Goal: Information Seeking & Learning: Learn about a topic

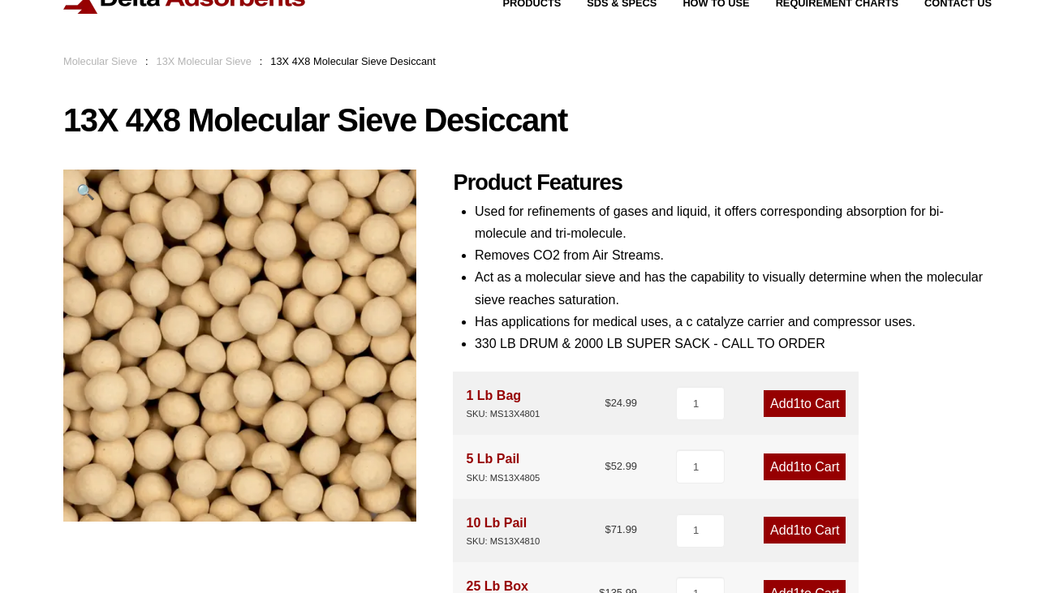
scroll to position [71, 0]
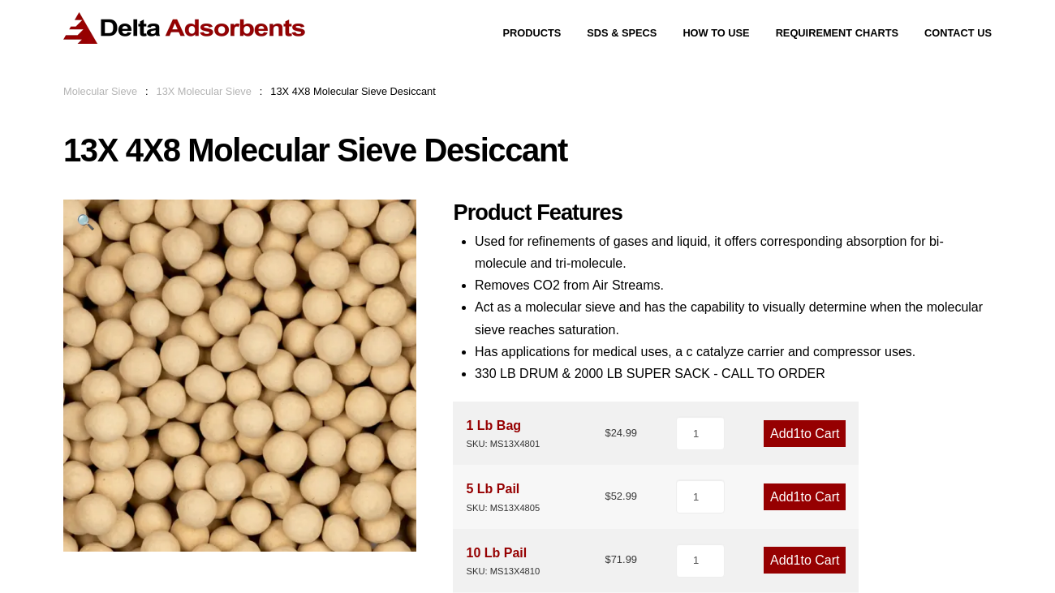
scroll to position [0, 0]
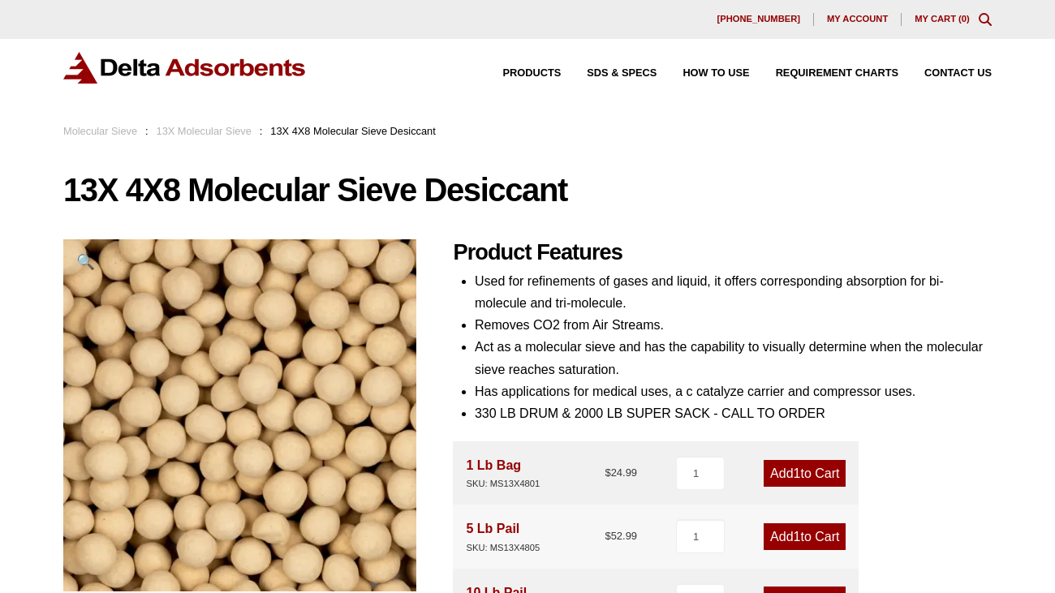
click at [303, 66] on img at bounding box center [184, 68] width 243 height 32
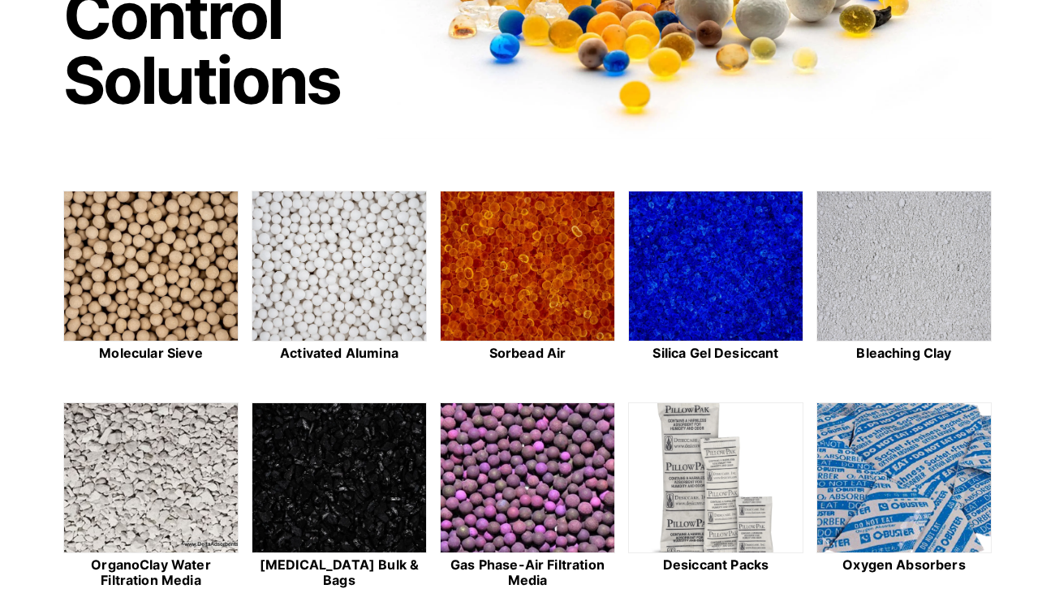
scroll to position [298, 0]
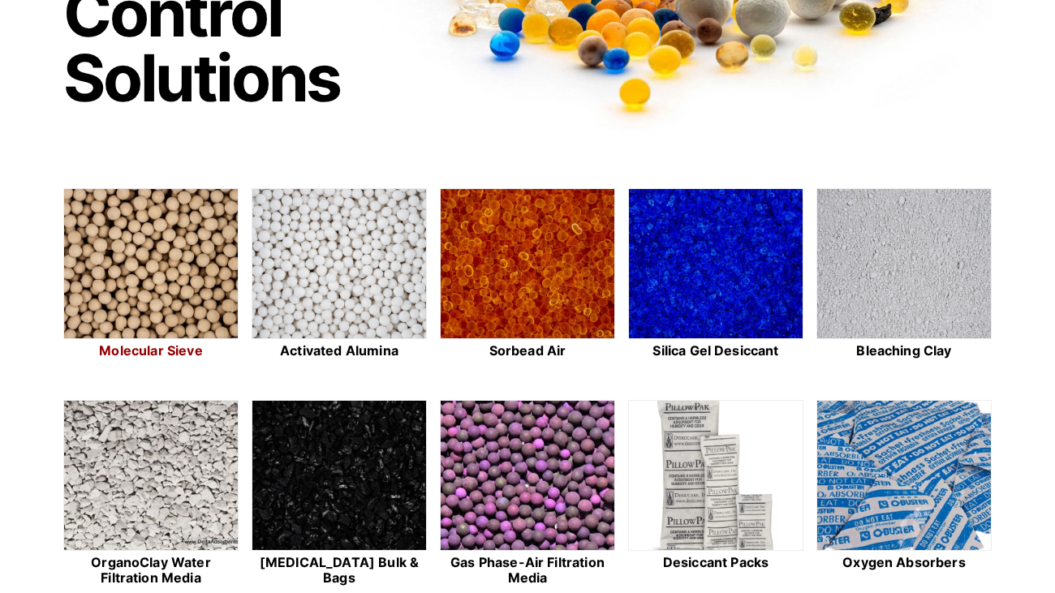
click at [104, 254] on img at bounding box center [151, 264] width 174 height 151
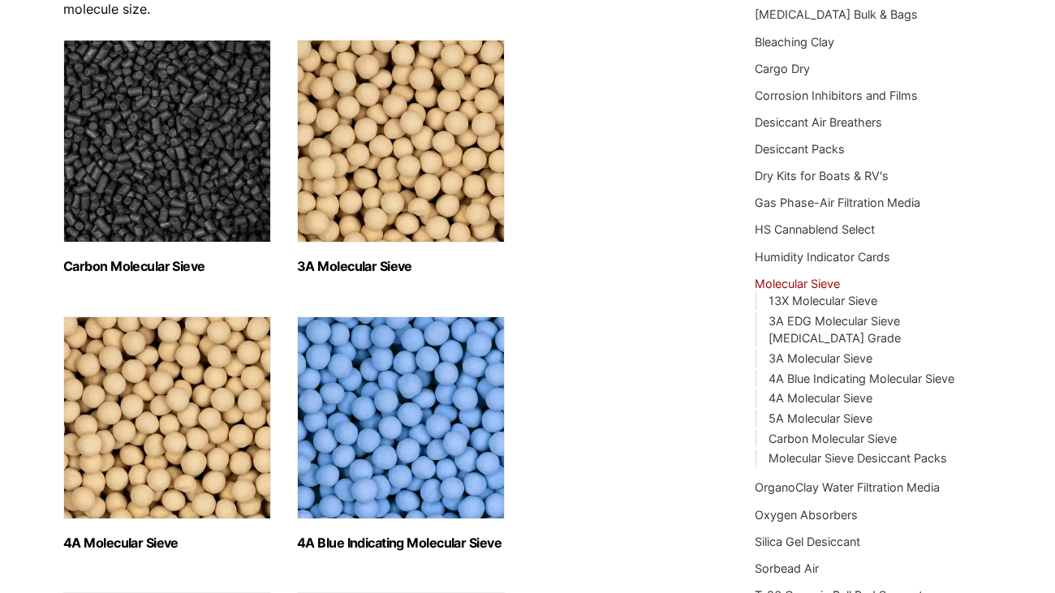
scroll to position [235, 0]
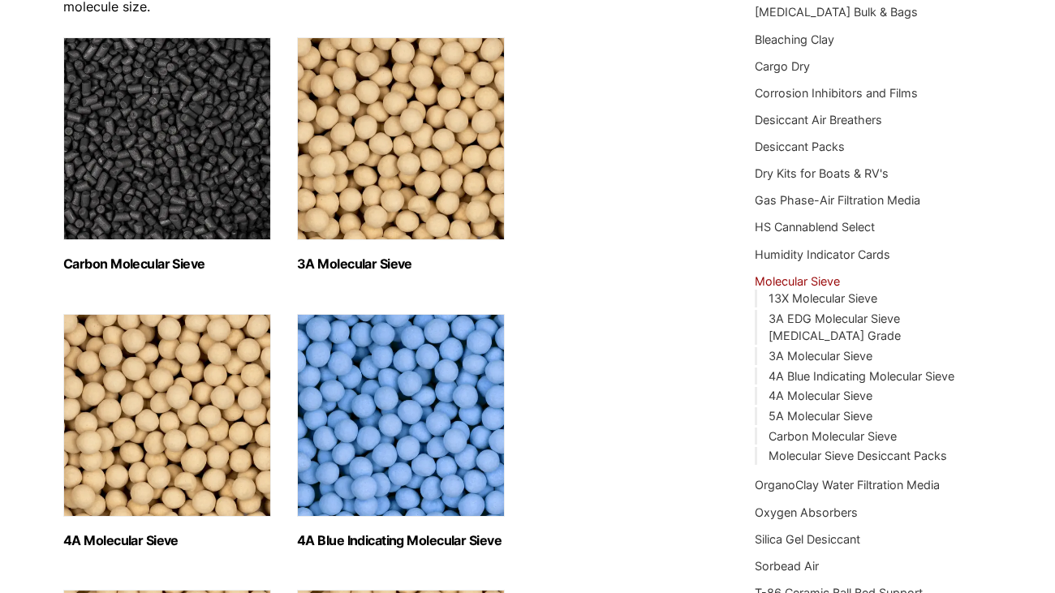
click at [218, 121] on img "Visit product category Carbon Molecular Sieve" at bounding box center [167, 138] width 208 height 203
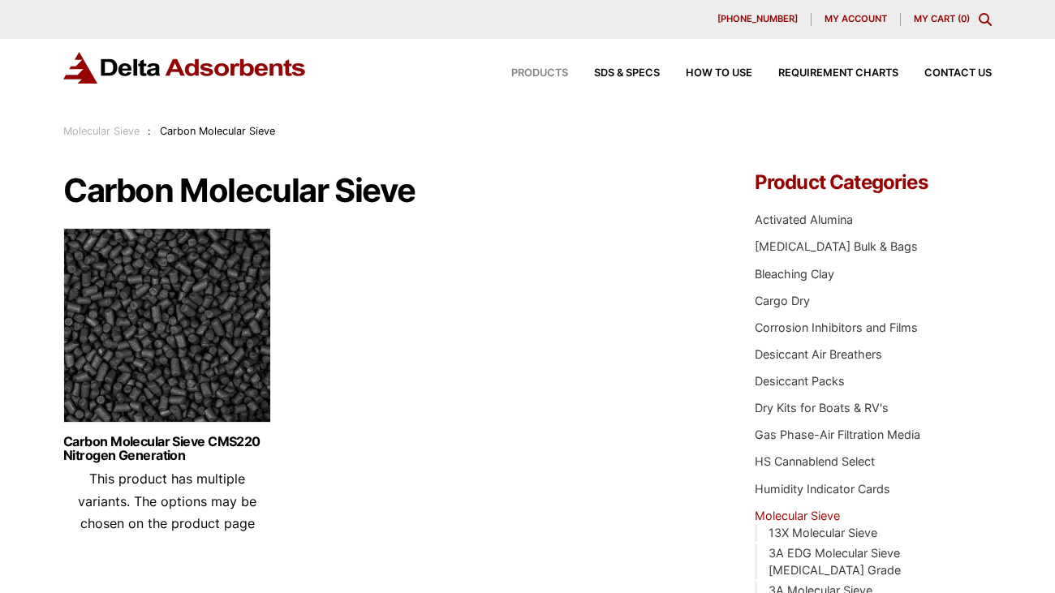
click at [540, 75] on span "Products" at bounding box center [539, 73] width 57 height 11
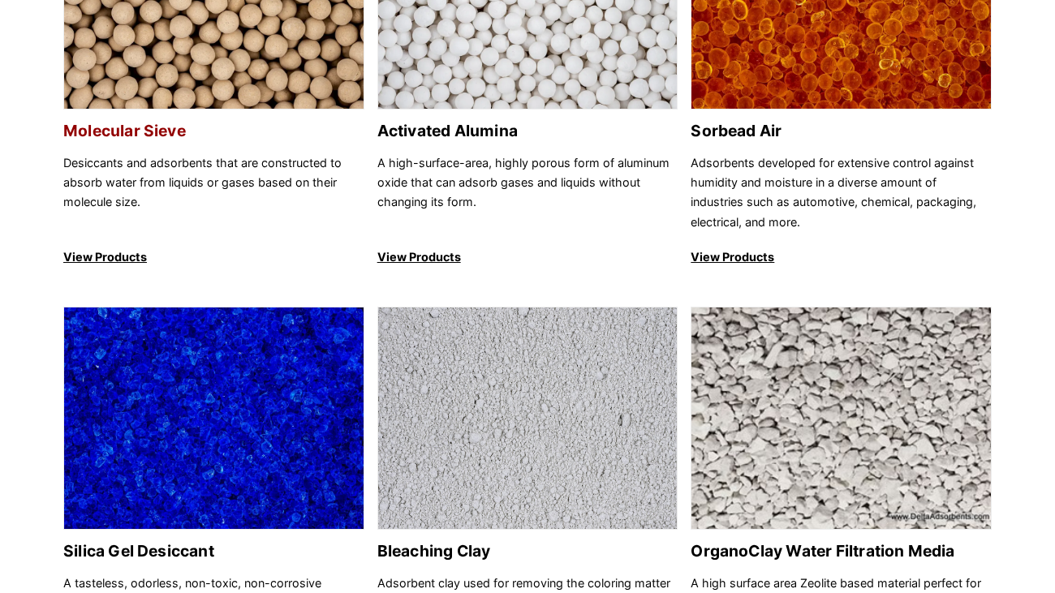
scroll to position [320, 0]
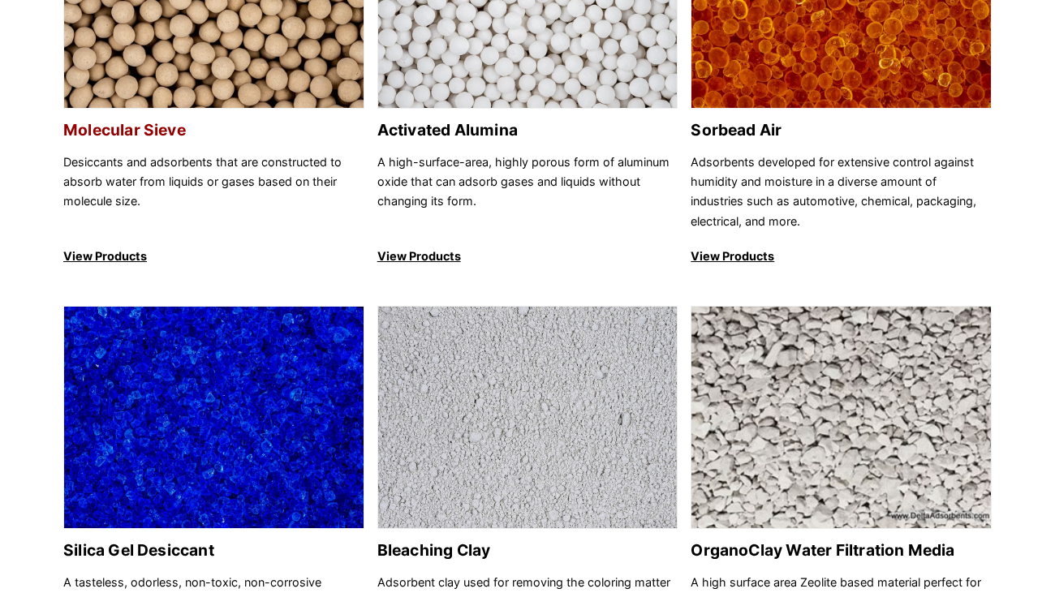
click at [132, 256] on p "View Products" at bounding box center [213, 256] width 301 height 19
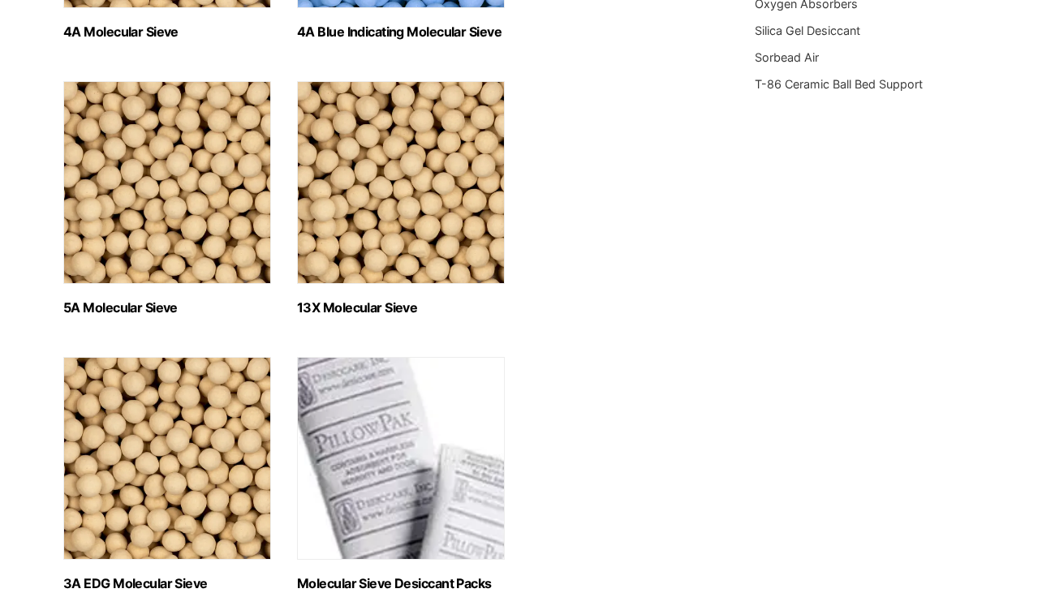
scroll to position [719, 0]
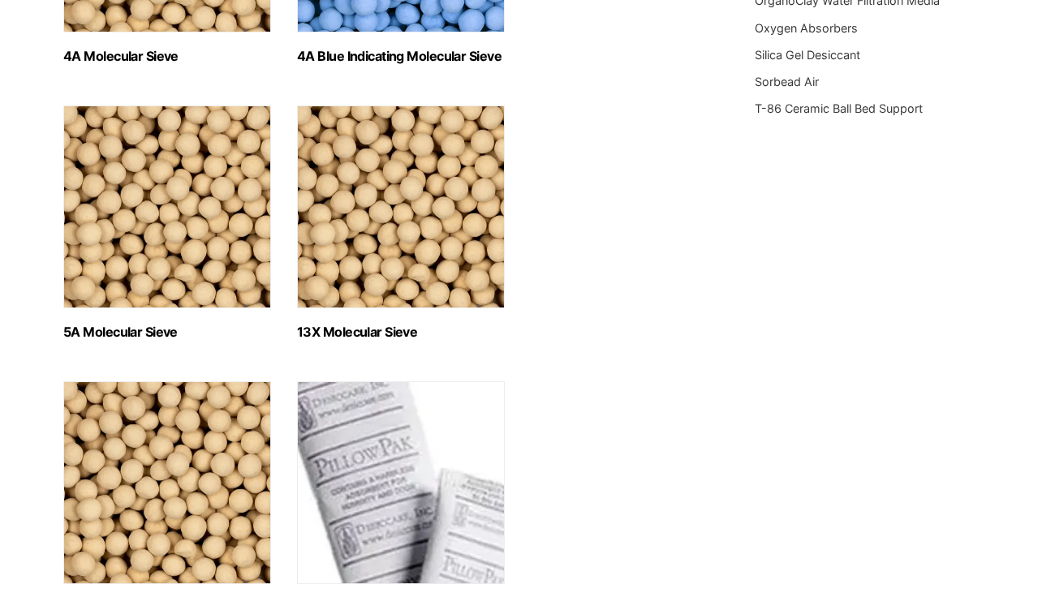
click at [468, 282] on img "Visit product category 13X Molecular Sieve" at bounding box center [401, 206] width 208 height 203
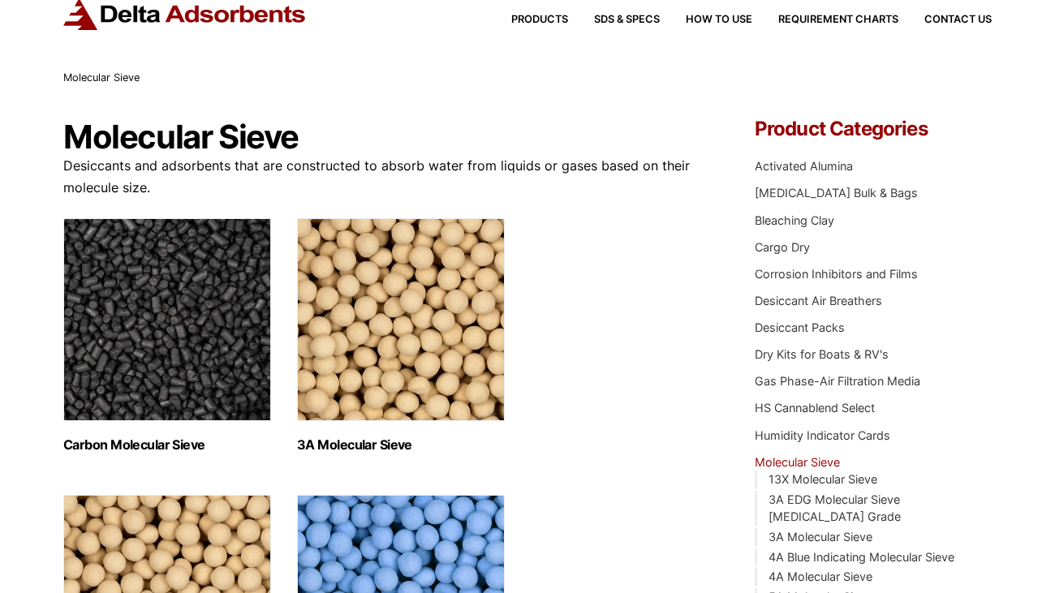
scroll to position [29, 0]
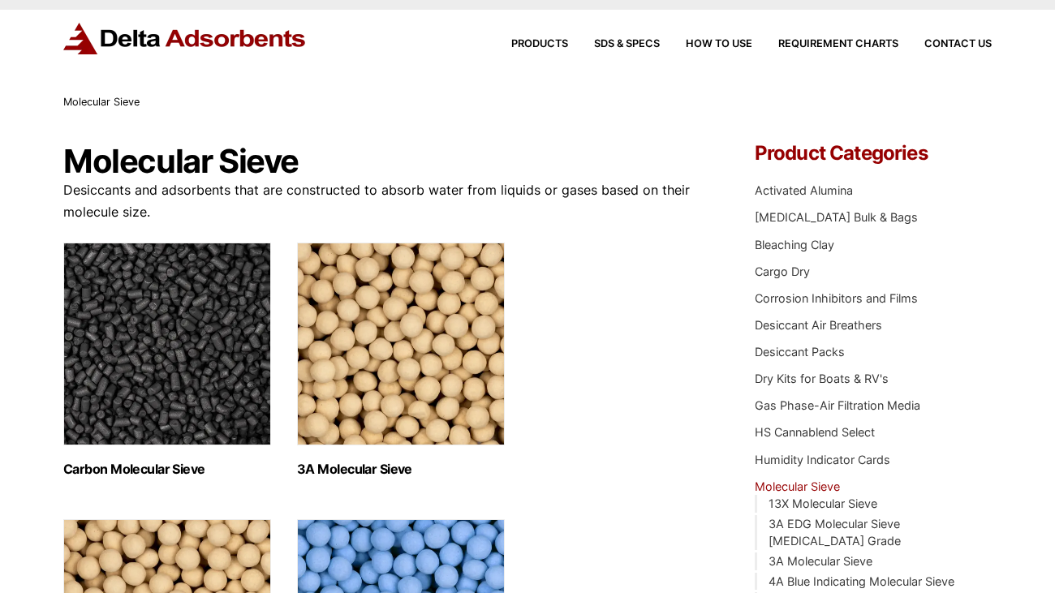
click at [156, 475] on h2 "Carbon Molecular Sieve (1)" at bounding box center [167, 469] width 208 height 15
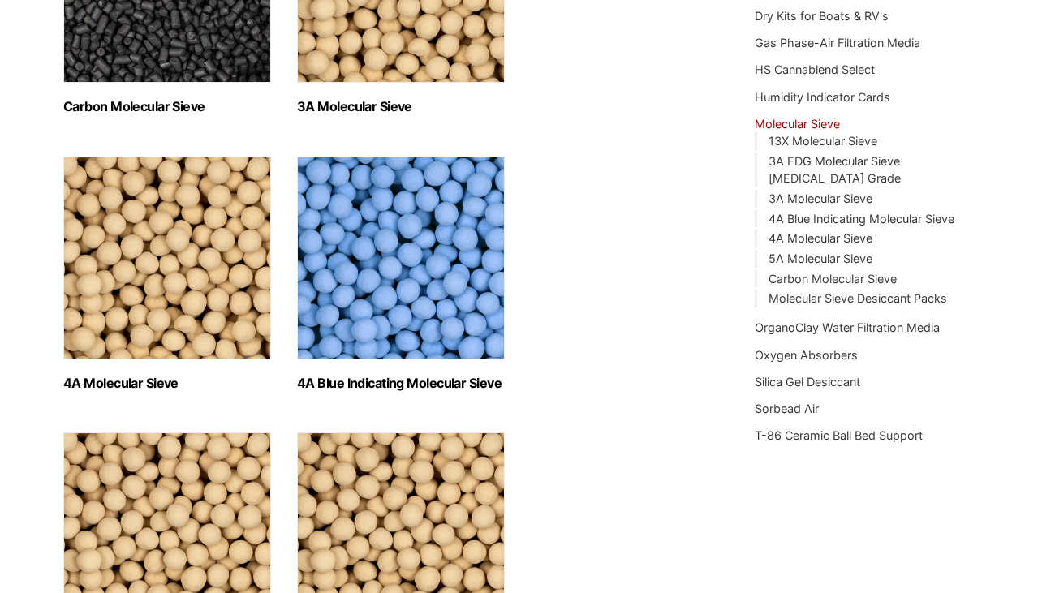
scroll to position [397, 0]
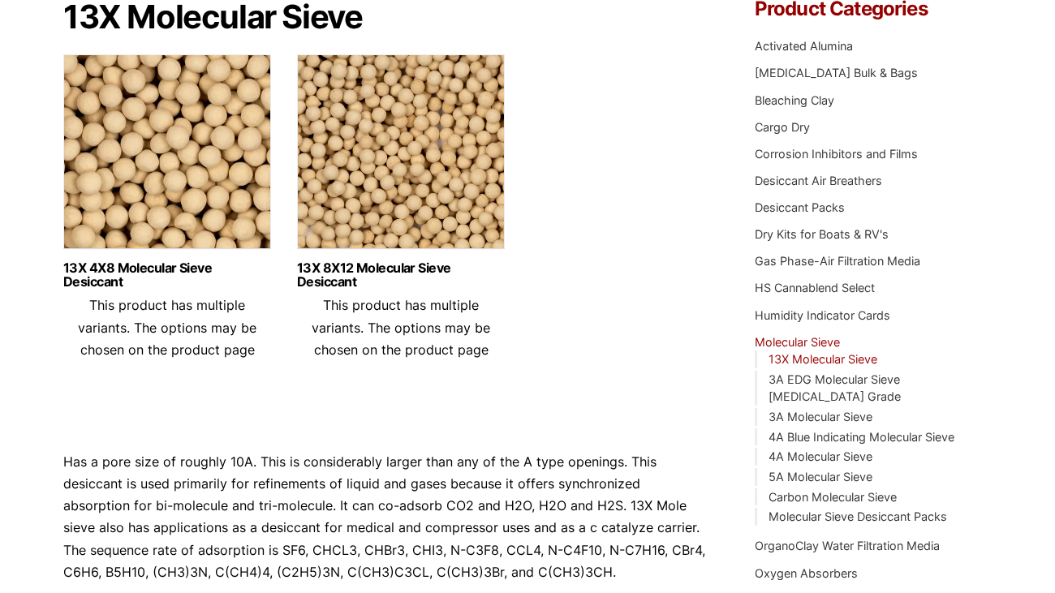
scroll to position [175, 0]
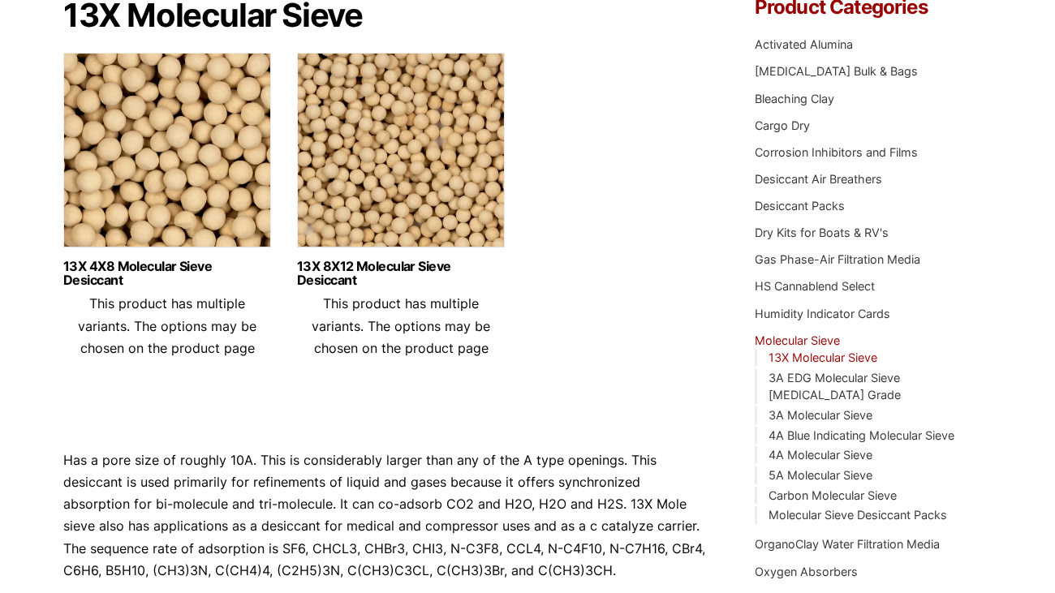
click at [222, 142] on img at bounding box center [167, 154] width 208 height 203
click at [393, 172] on img at bounding box center [401, 154] width 208 height 203
click at [208, 207] on img at bounding box center [167, 154] width 208 height 203
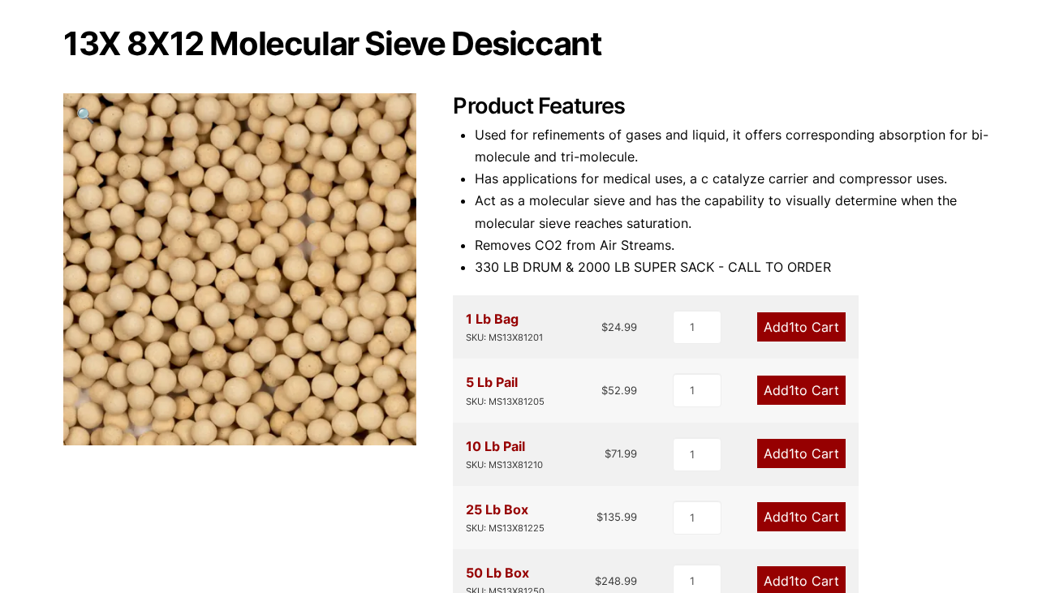
scroll to position [150, 0]
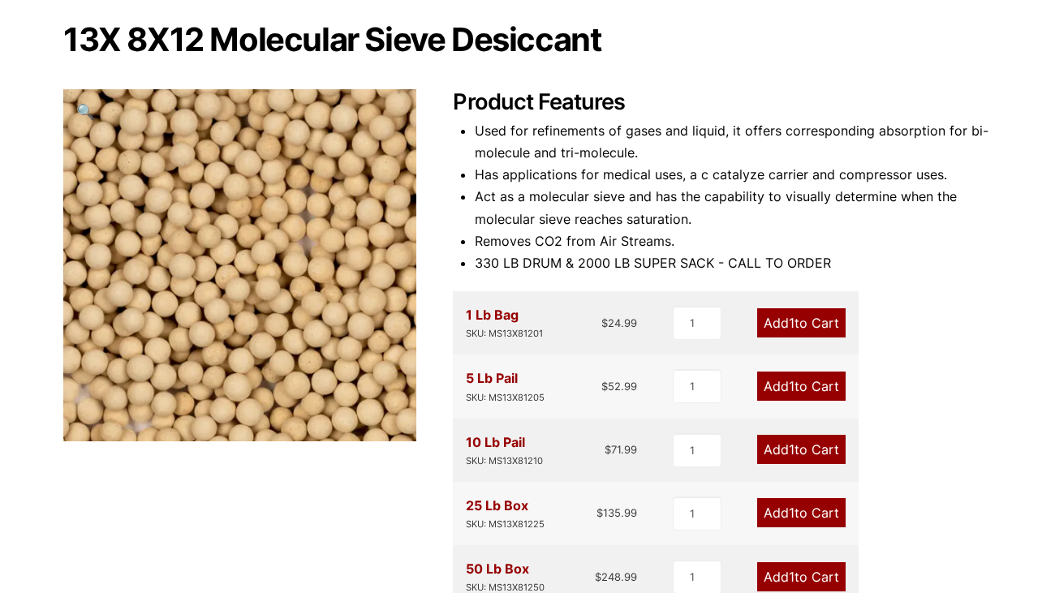
click at [606, 123] on li "Used for refinements of gases and liquid, it offers corresponding absorption fo…" at bounding box center [733, 142] width 517 height 44
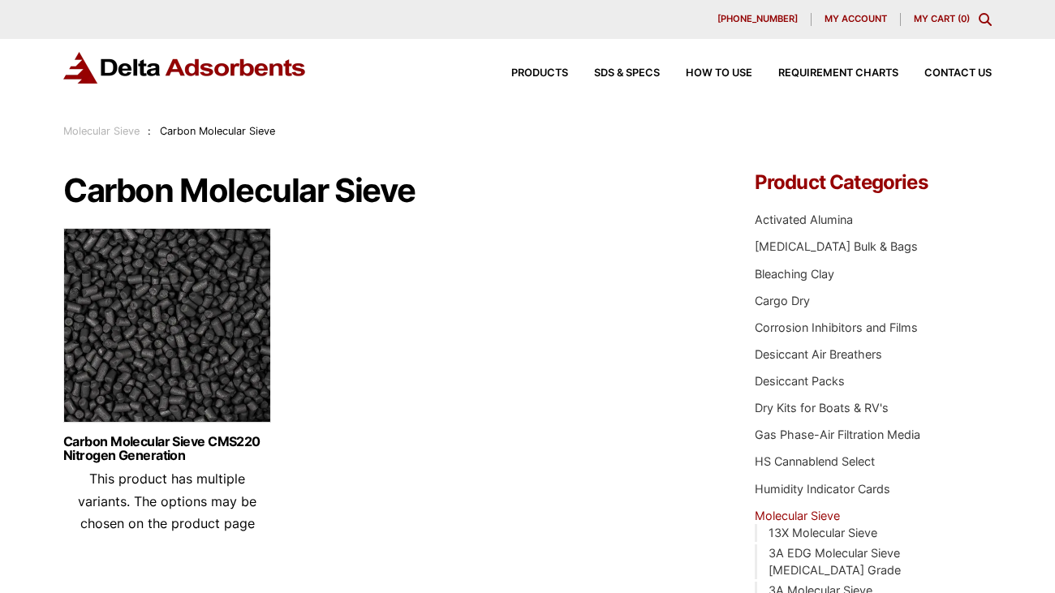
click at [227, 432] on div "Carbon Molecular Sieve CMS220 Nitrogen Generation This product has multiple var…" at bounding box center [167, 485] width 208 height 124
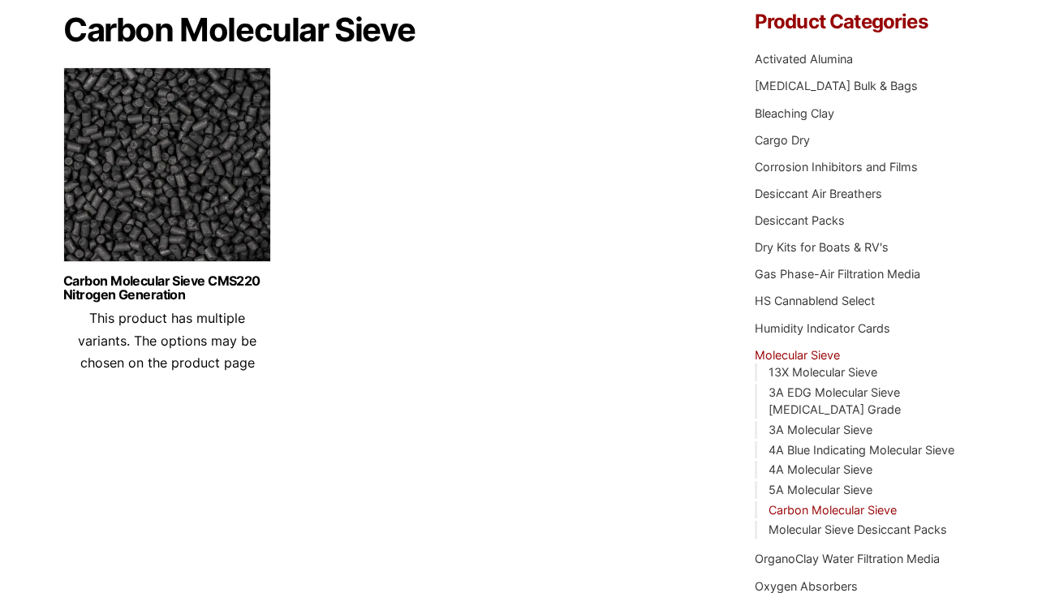
scroll to position [166, 0]
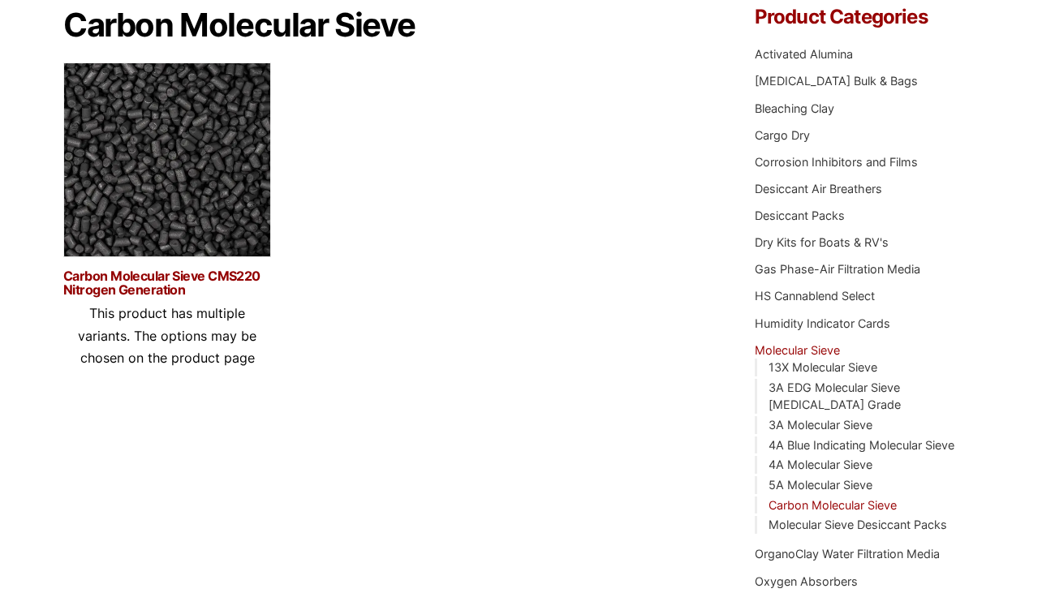
click at [216, 273] on link "Carbon Molecular Sieve CMS220 Nitrogen Generation" at bounding box center [167, 283] width 208 height 28
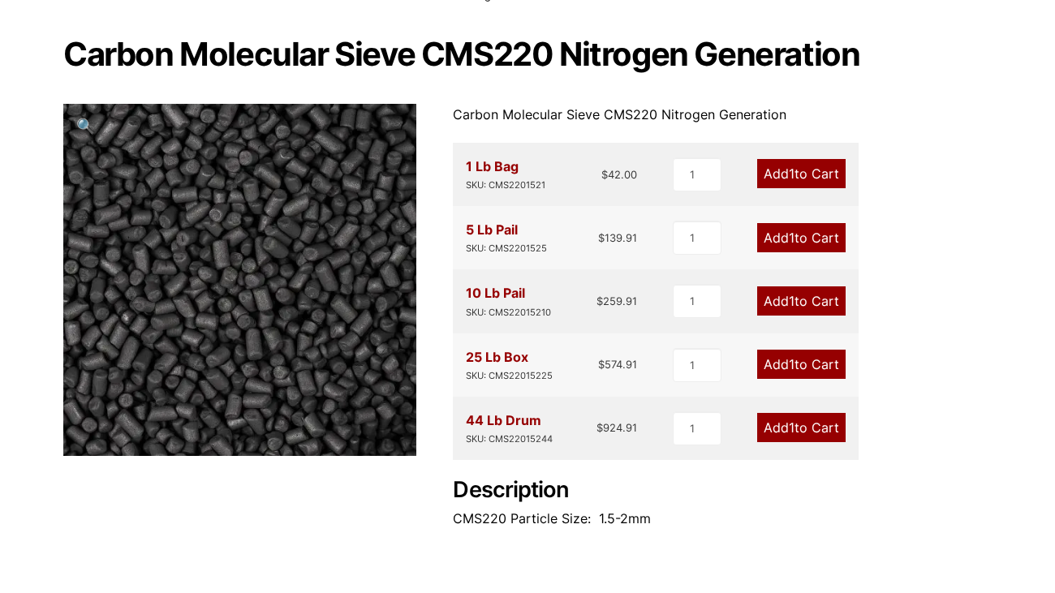
scroll to position [135, 0]
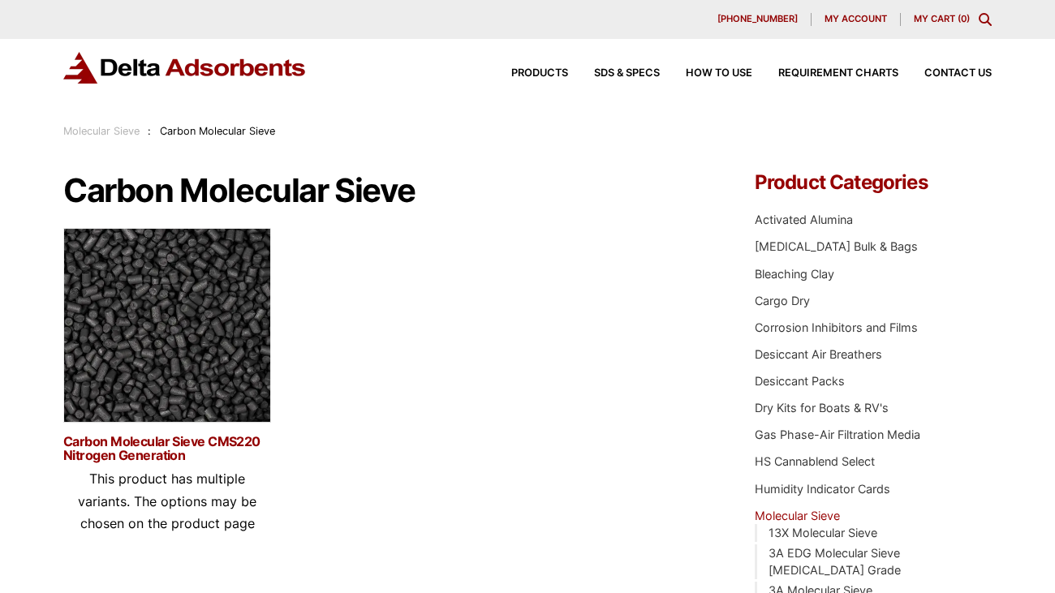
click at [175, 443] on link "Carbon Molecular Sieve CMS220 Nitrogen Generation" at bounding box center [167, 449] width 208 height 28
